Goal: Communication & Community: Answer question/provide support

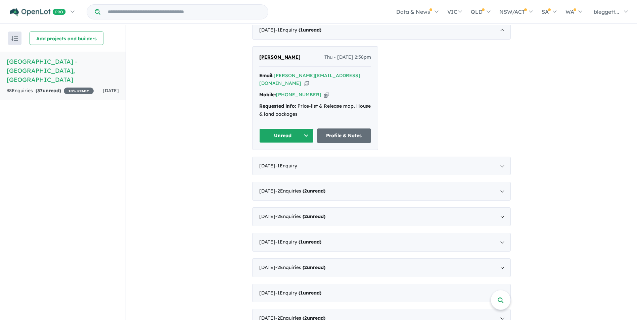
scroll to position [201, 0]
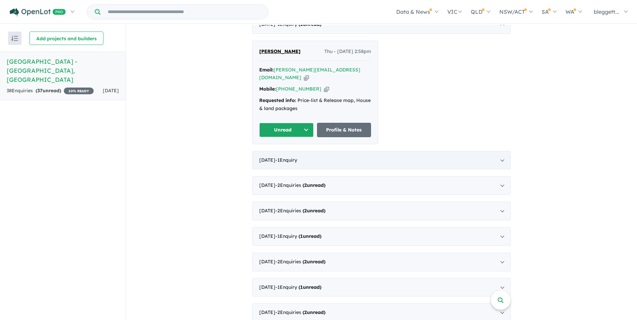
click at [499, 151] on div "[DATE] - 1 Enquir y ( 0 unread)" at bounding box center [381, 160] width 258 height 19
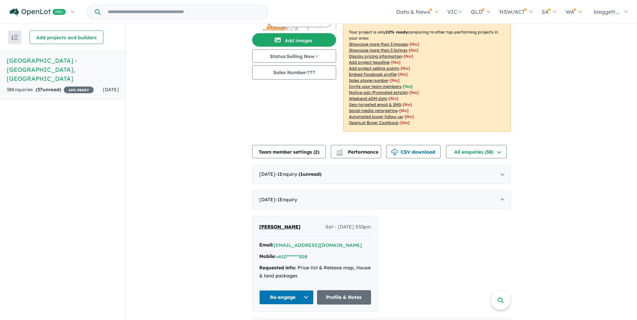
scroll to position [0, 0]
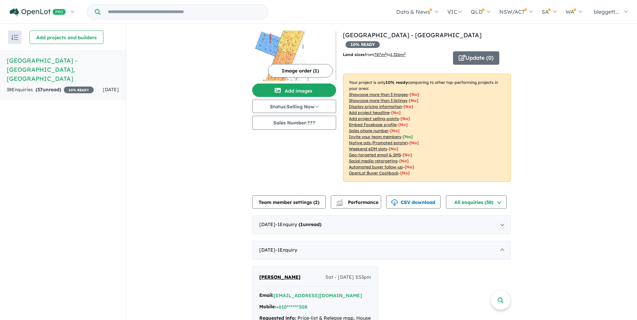
click at [501, 215] on div "October 2025 - 1 Enquir y ( 1 unread)" at bounding box center [381, 224] width 258 height 19
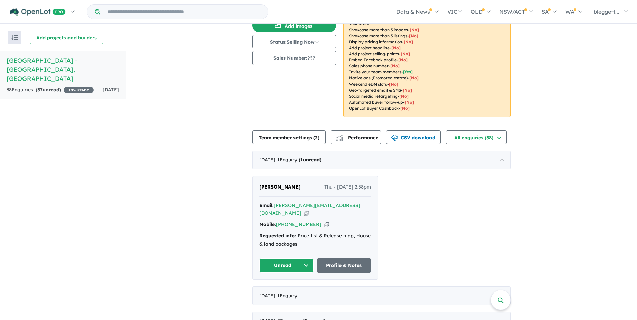
scroll to position [67, 0]
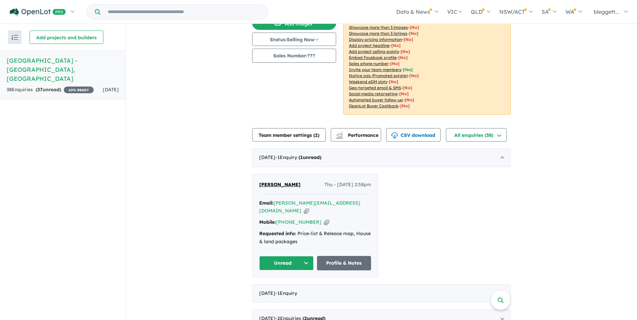
click at [281, 256] on button "Unread" at bounding box center [286, 263] width 54 height 14
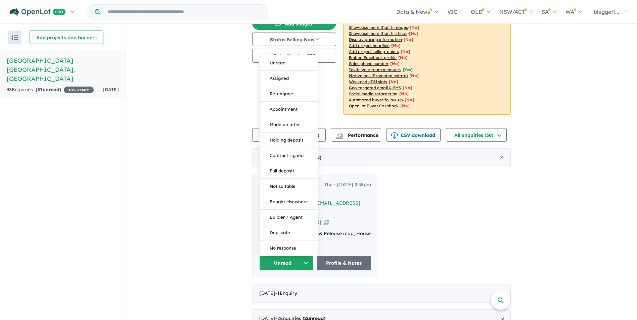
click at [407, 221] on div "Ross Wood Thu - 02/10/2025, 2:58pm Email: ross_ryan_wood@hotmail.com Copied! Mo…" at bounding box center [381, 226] width 258 height 104
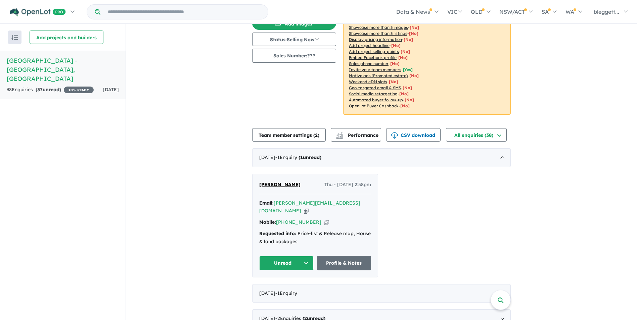
click at [274, 182] on span "[PERSON_NAME]" at bounding box center [279, 185] width 41 height 6
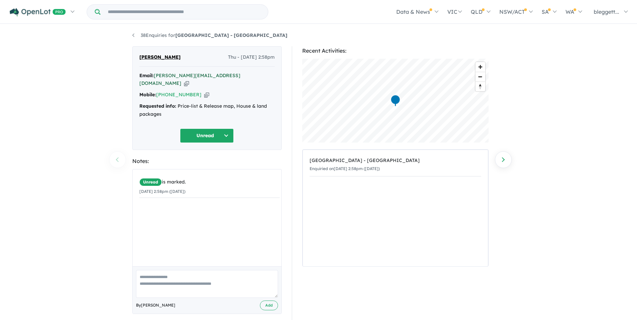
click at [205, 75] on a%20Lakes%20Park%20Estate%20-%20Ob%20Flat"] "[PERSON_NAME][EMAIL_ADDRESS][DOMAIN_NAME]" at bounding box center [189, 80] width 101 height 14
